Goal: Contribute content

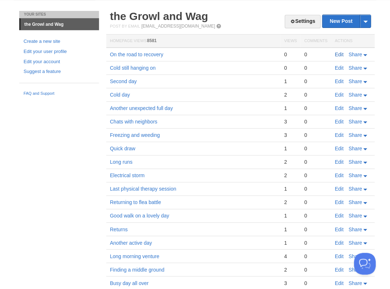
click at [336, 52] on link "Edit" at bounding box center [339, 54] width 9 height 6
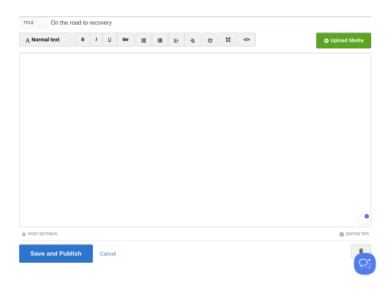
scroll to position [72, 0]
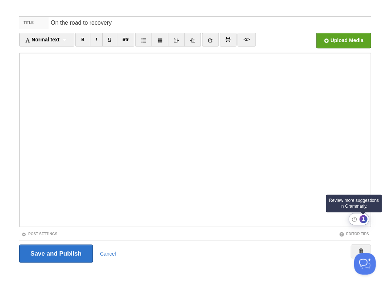
click at [364, 217] on div "1" at bounding box center [363, 219] width 8 height 8
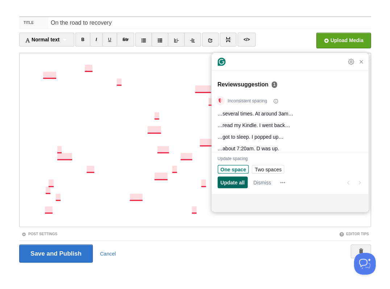
click at [239, 183] on span "Update all" at bounding box center [232, 182] width 24 height 8
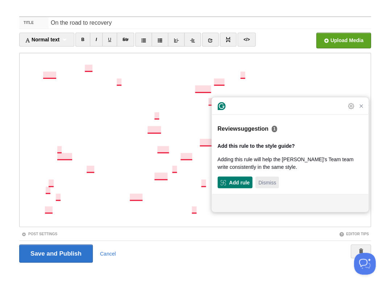
click at [270, 183] on span "Dismiss" at bounding box center [267, 182] width 18 height 8
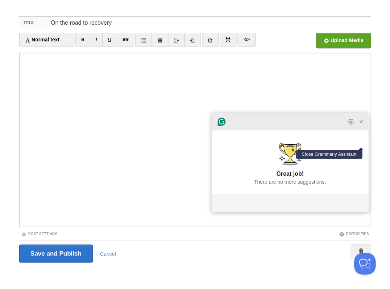
click at [361, 124] on icon "Close Grammarly Assistant" at bounding box center [361, 122] width 6 height 6
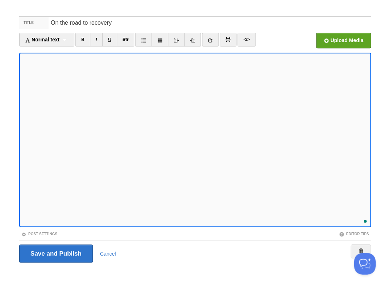
scroll to position [86, 0]
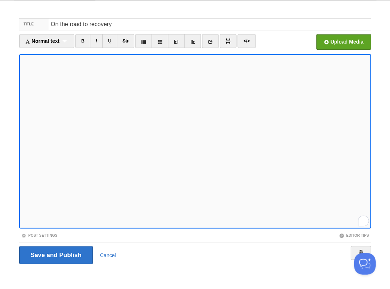
scroll to position [119, 0]
click at [55, 253] on input "Save and Publish" at bounding box center [56, 254] width 74 height 18
